Goal: Transaction & Acquisition: Purchase product/service

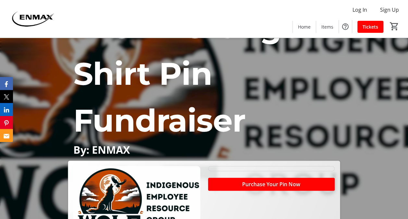
scroll to position [136, 0]
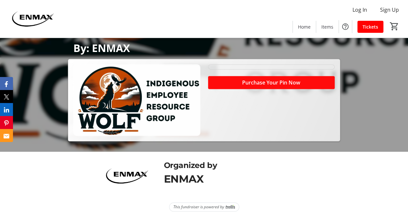
click at [223, 82] on span at bounding box center [271, 83] width 126 height 16
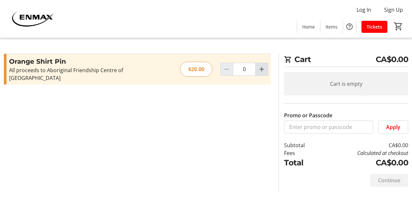
click at [260, 65] on mat-icon "Increment by one" at bounding box center [262, 69] width 8 height 8
type input "1"
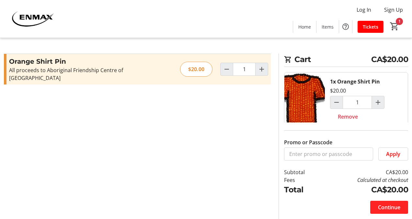
click at [386, 206] on span "Continue" at bounding box center [389, 207] width 22 height 8
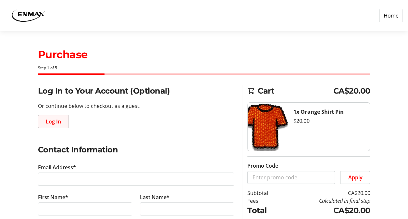
click at [46, 118] on span "Log In" at bounding box center [53, 121] width 15 height 8
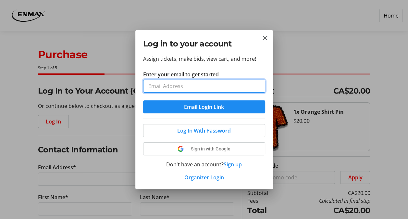
click at [167, 89] on input "Enter your email to get started" at bounding box center [204, 85] width 122 height 13
type input "[EMAIL_ADDRESS][DOMAIN_NAME]"
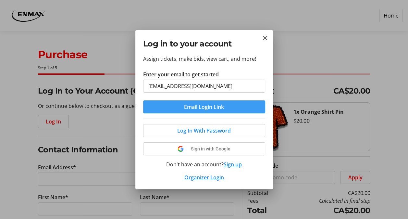
click at [179, 105] on span "submit" at bounding box center [204, 107] width 122 height 16
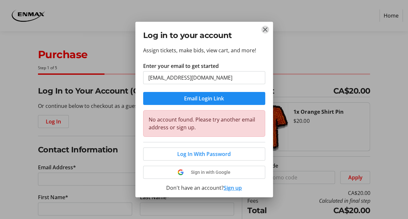
click at [265, 26] on mat-icon "Close" at bounding box center [265, 30] width 8 height 8
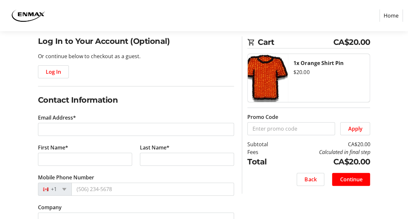
scroll to position [65, 0]
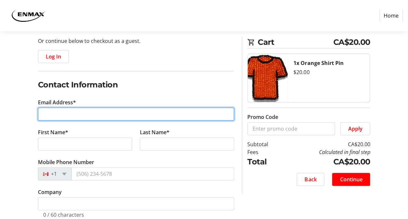
click at [122, 119] on input "Email Address*" at bounding box center [136, 113] width 196 height 13
type input "[EMAIL_ADDRESS][DOMAIN_NAME]"
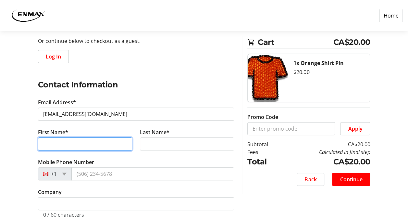
type input "Ukwori"
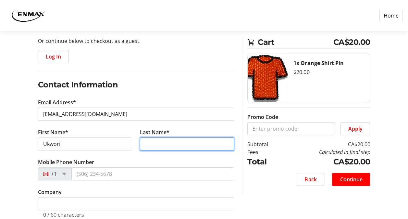
type input "Ejibe"
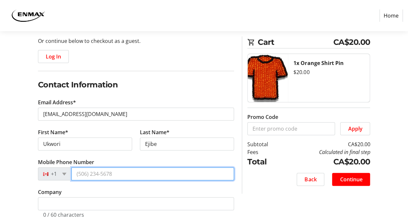
click at [102, 172] on input "Mobile Phone Number" at bounding box center [152, 173] width 163 height 13
type input "[PHONE_NUMBER]"
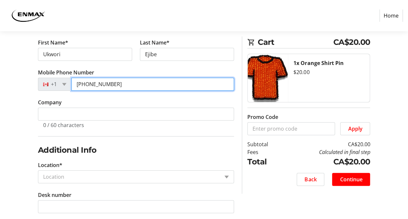
scroll to position [162, 0]
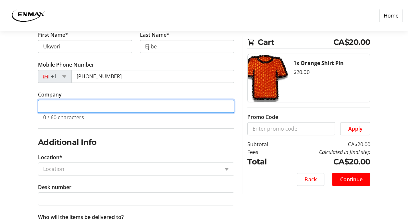
click at [96, 108] on input "Company" at bounding box center [136, 106] width 196 height 13
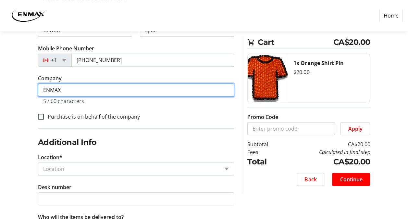
type input "ENMAX"
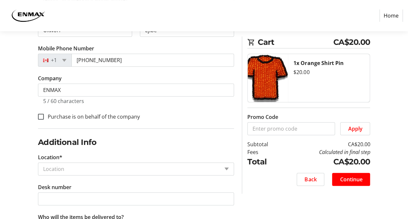
click at [65, 162] on div "Location" at bounding box center [128, 168] width 181 height 12
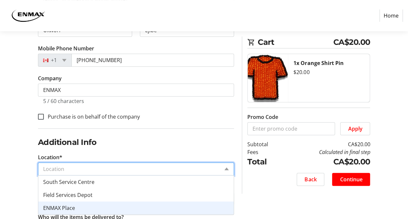
click at [61, 202] on div "ENMAX Place" at bounding box center [135, 207] width 195 height 13
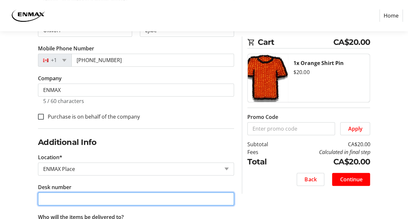
click at [61, 202] on input "Desk number" at bounding box center [136, 198] width 196 height 13
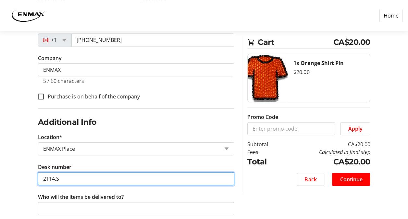
scroll to position [208, 0]
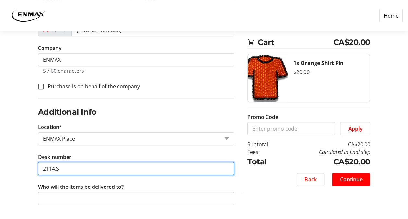
type input "2114.S"
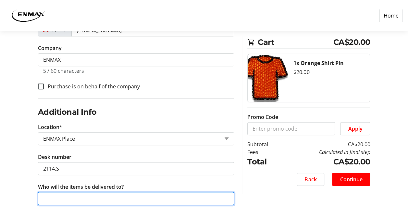
click at [75, 196] on input "Who will the items be delivered to?" at bounding box center [136, 198] width 196 height 13
type input "Ukwori"
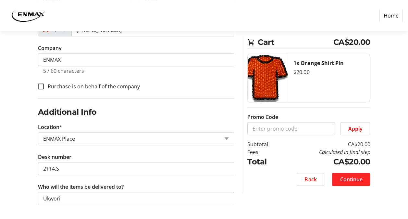
click at [352, 174] on span at bounding box center [351, 179] width 38 height 16
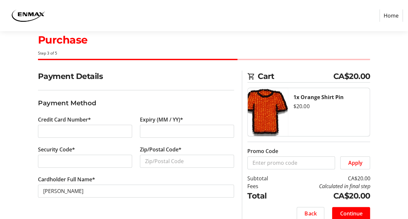
scroll to position [23, 0]
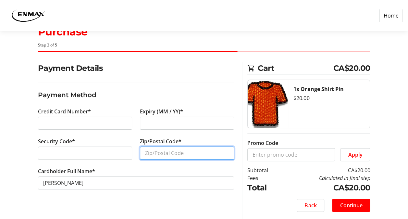
click at [171, 150] on input "Zip/Postal Code*" at bounding box center [187, 152] width 94 height 13
type input "T3B 5R4"
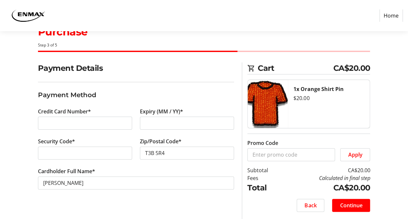
click at [87, 200] on section "Payment Details Payment Method Credit Card Number* Expiry (MM / YY)* Security C…" at bounding box center [136, 133] width 196 height 142
click at [354, 202] on span "Continue" at bounding box center [350, 205] width 22 height 8
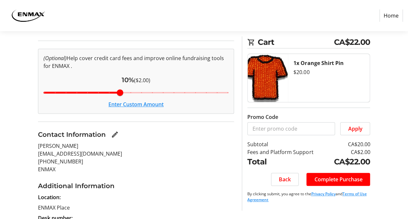
scroll to position [65, 0]
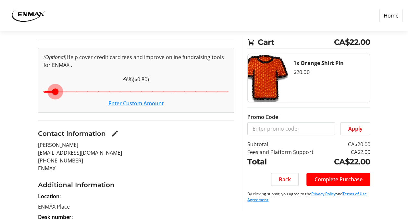
click at [51, 90] on input "Cover fees percentage" at bounding box center [136, 91] width 199 height 14
type input "3"
click at [44, 90] on input "Cover fees percentage" at bounding box center [136, 91] width 199 height 14
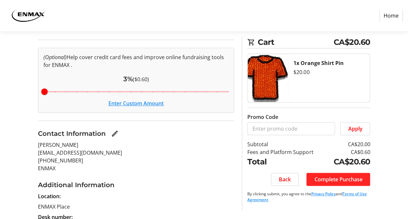
click at [317, 178] on span "Complete Purchase" at bounding box center [338, 179] width 48 height 8
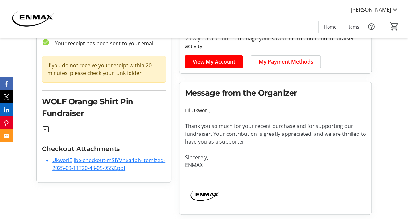
scroll to position [45, 0]
